Goal: Navigation & Orientation: Find specific page/section

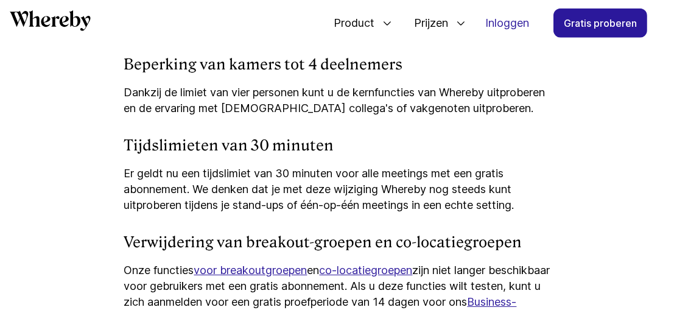
scroll to position [1240, 0]
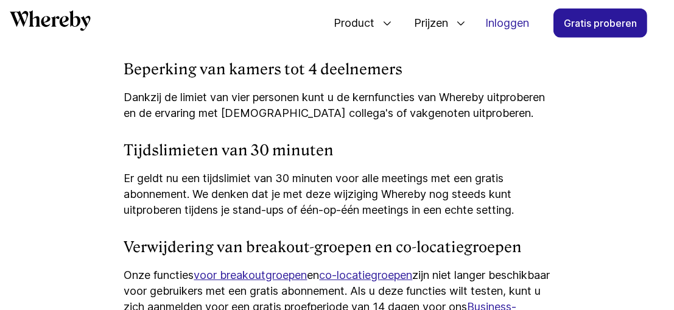
click at [655, 156] on article "Aankomende wijzigingen in ons Meetings Free-abonnement We passen ons Whereby Me…" at bounding box center [337, 284] width 674 height 2640
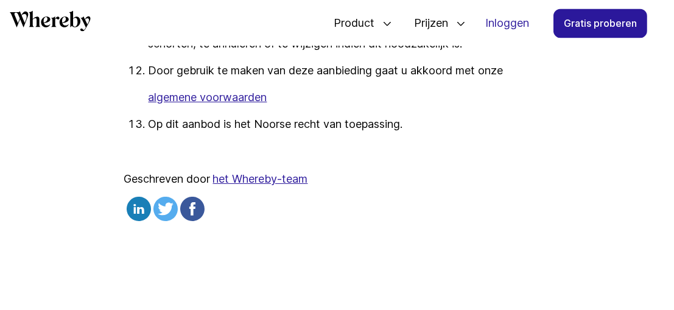
scroll to position [2566, 0]
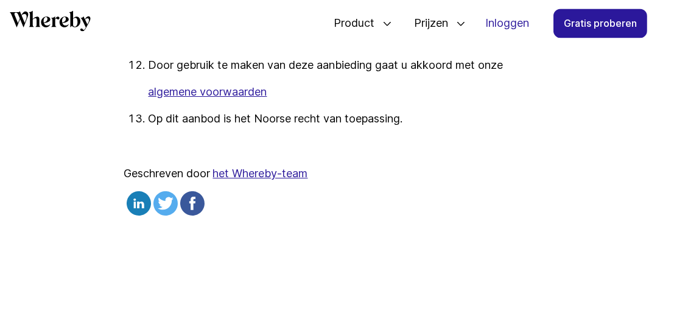
click at [272, 180] on font "het Whereby-team" at bounding box center [260, 173] width 95 height 13
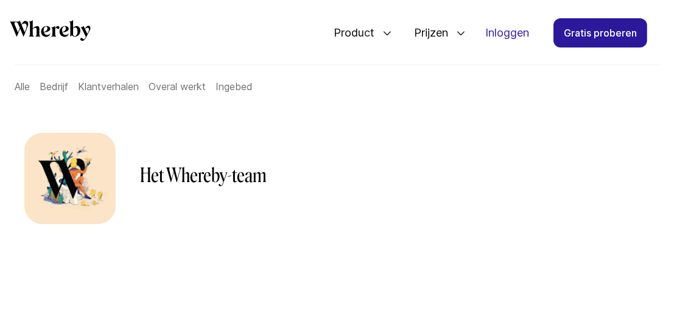
scroll to position [97, 0]
click at [253, 183] on font "Het Whereby-team" at bounding box center [203, 173] width 126 height 23
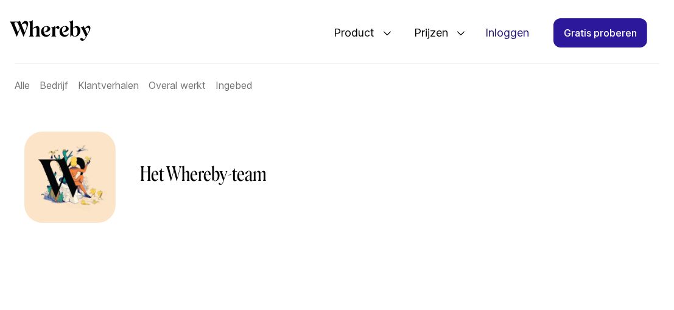
click at [501, 27] on font "Inloggen" at bounding box center [507, 32] width 44 height 13
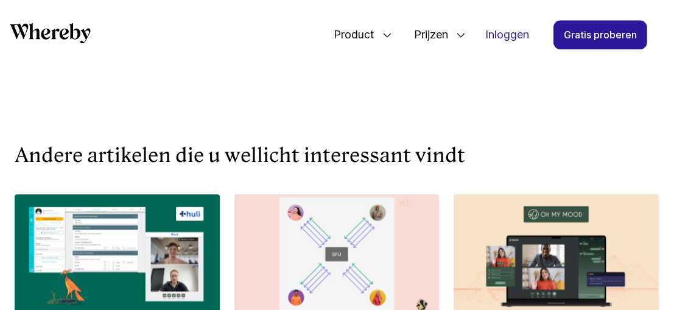
scroll to position [2369, 0]
